Goal: Task Accomplishment & Management: Use online tool/utility

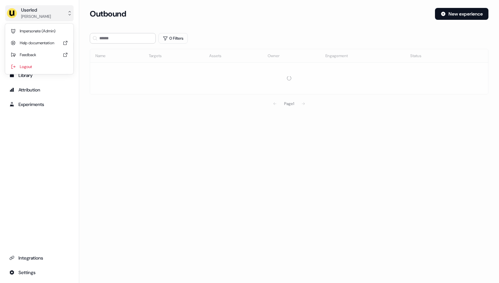
click at [40, 12] on div "Userled" at bounding box center [36, 10] width 30 height 7
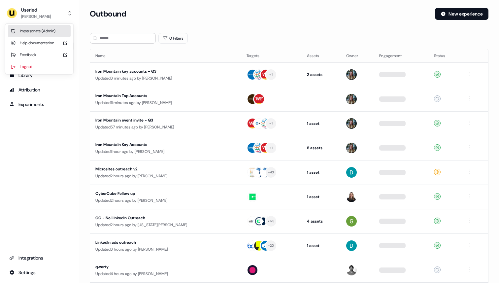
click at [36, 29] on div "Impersonate (Admin)" at bounding box center [39, 31] width 63 height 12
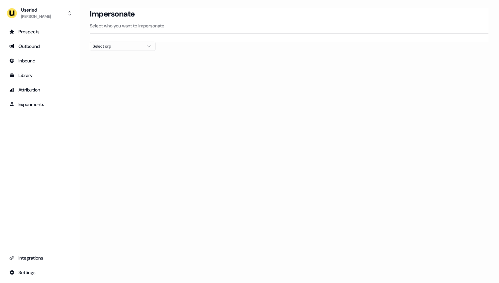
click at [103, 43] on div "Select org" at bounding box center [118, 46] width 50 height 7
type input "***"
click at [103, 71] on div "Wiiisdom" at bounding box center [122, 70] width 65 height 11
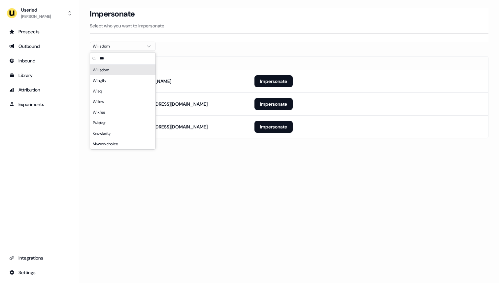
click at [202, 31] on div "Impersonate Select who you want to impersonate" at bounding box center [289, 21] width 399 height 26
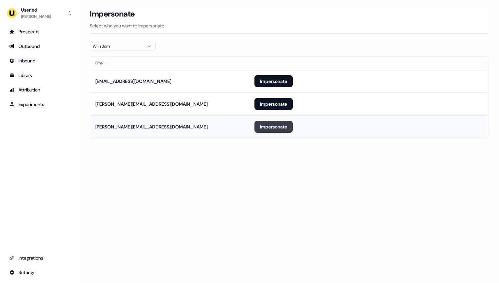
click at [267, 127] on button "Impersonate" at bounding box center [274, 127] width 38 height 12
